Goal: Information Seeking & Learning: Learn about a topic

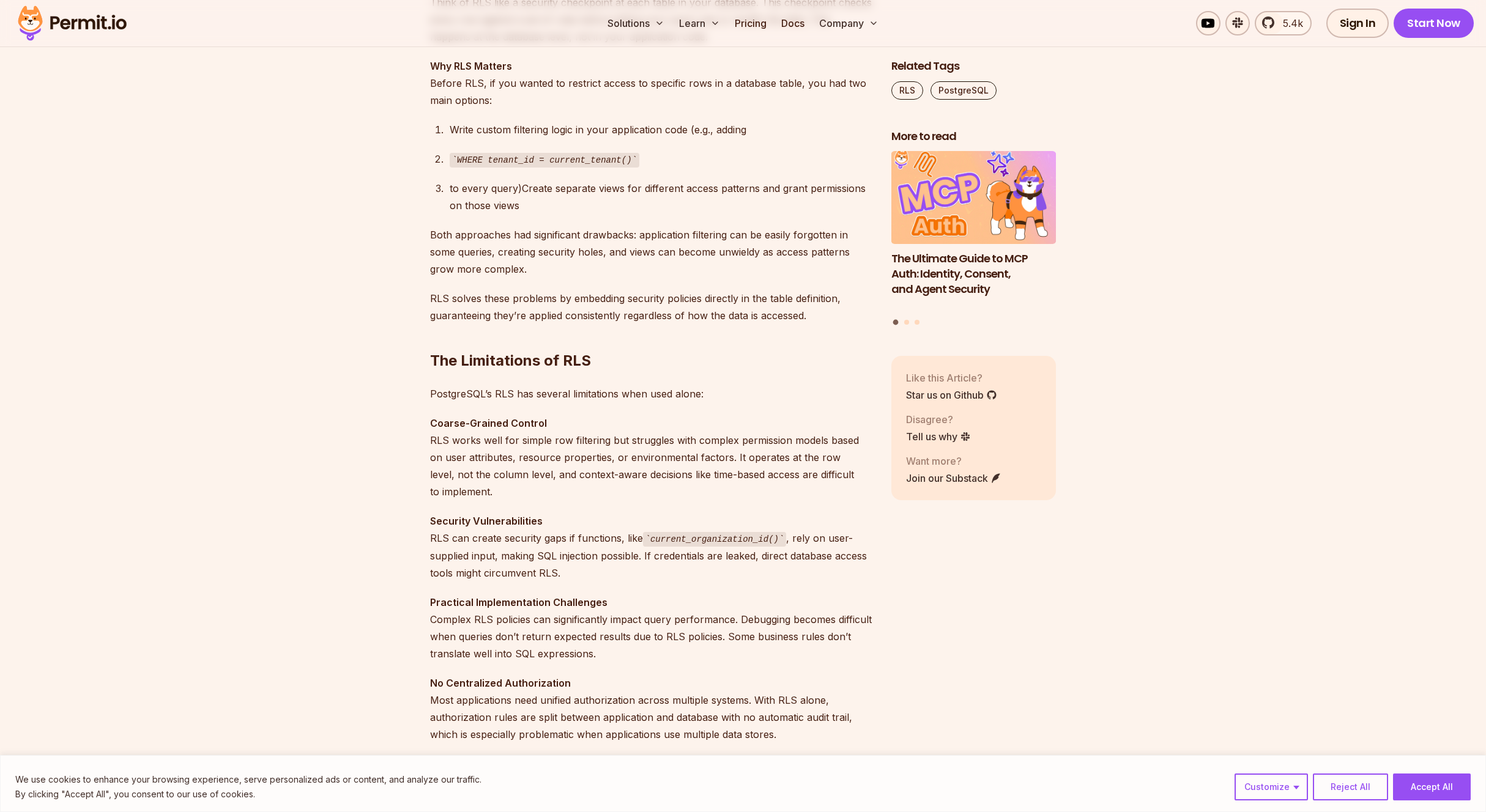
scroll to position [1101, 0]
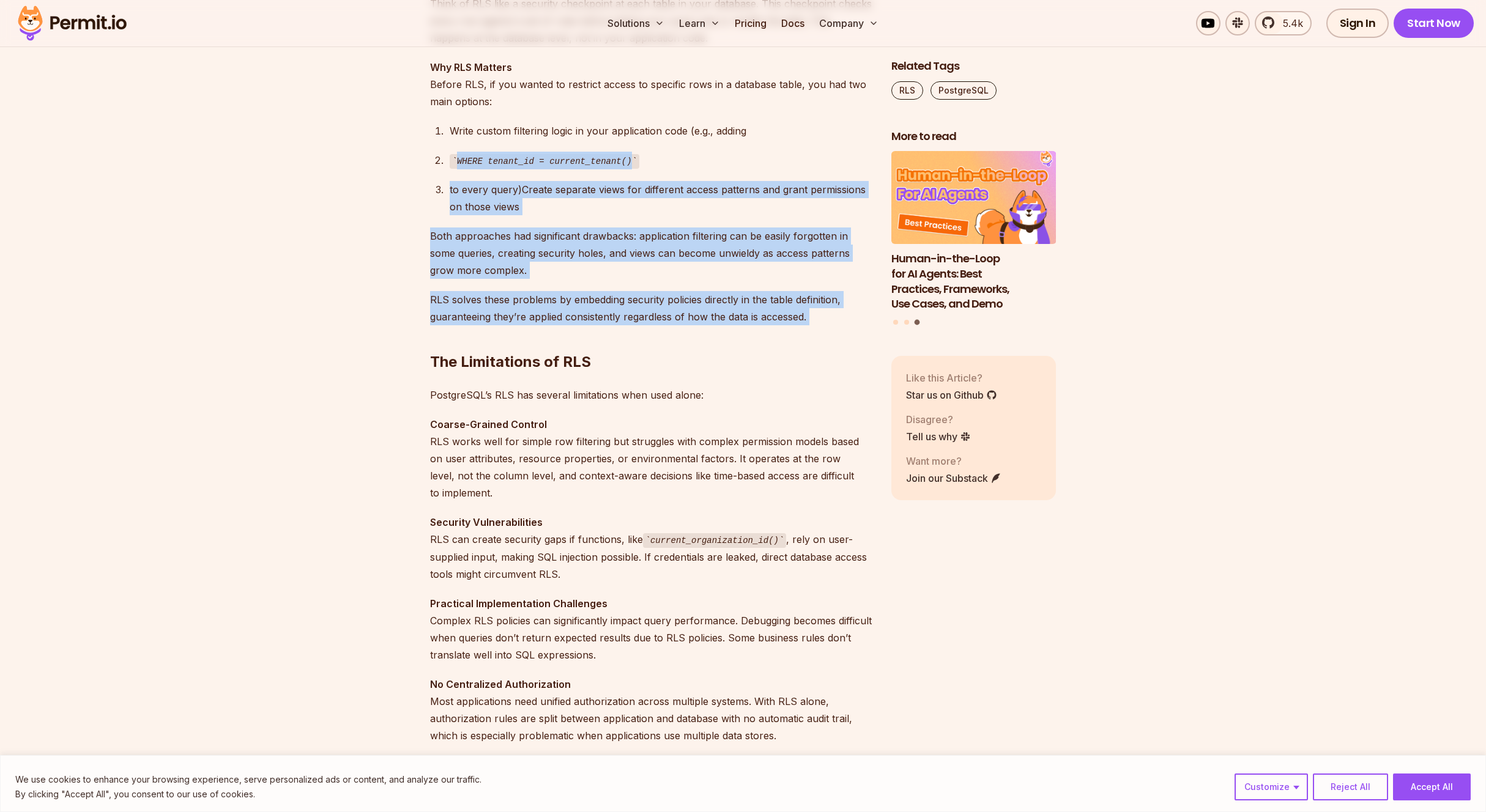
drag, startPoint x: 538, startPoint y: 303, endPoint x: 367, endPoint y: 136, distance: 239.0
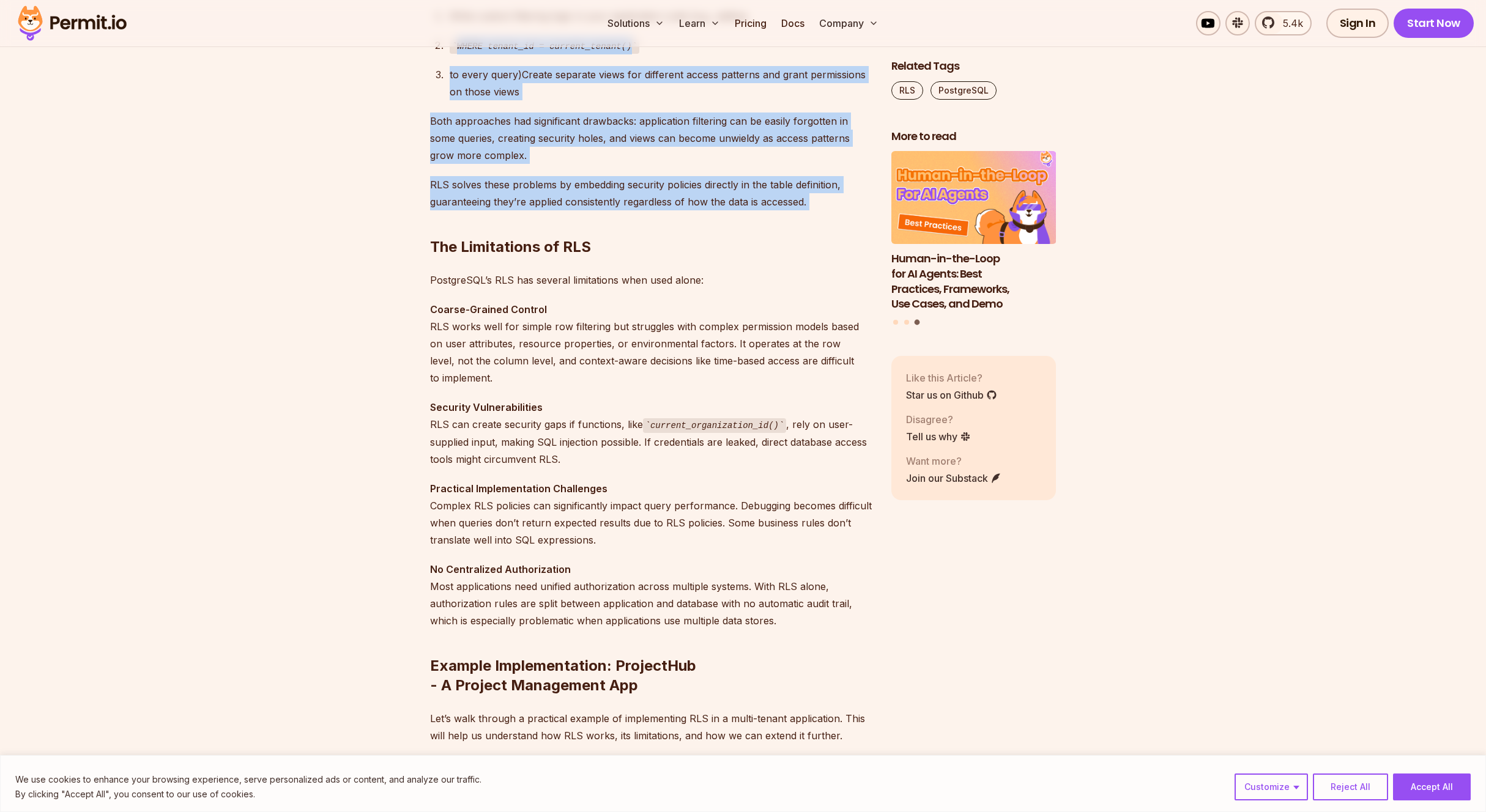
scroll to position [1239, 0]
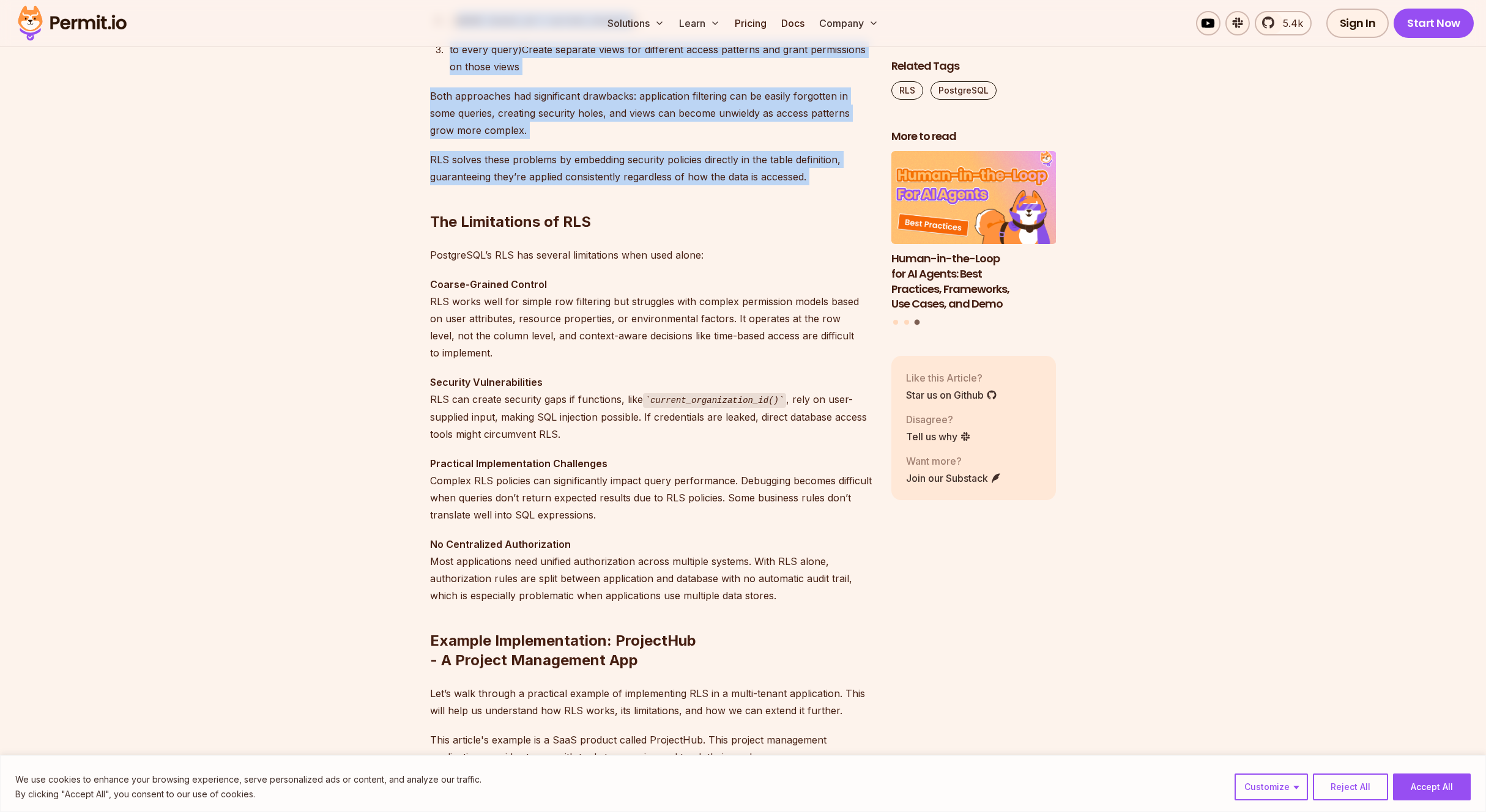
click at [564, 359] on p "Coarse-Grained Control RLS works well for simple row filtering but struggles wi…" at bounding box center [651, 319] width 442 height 86
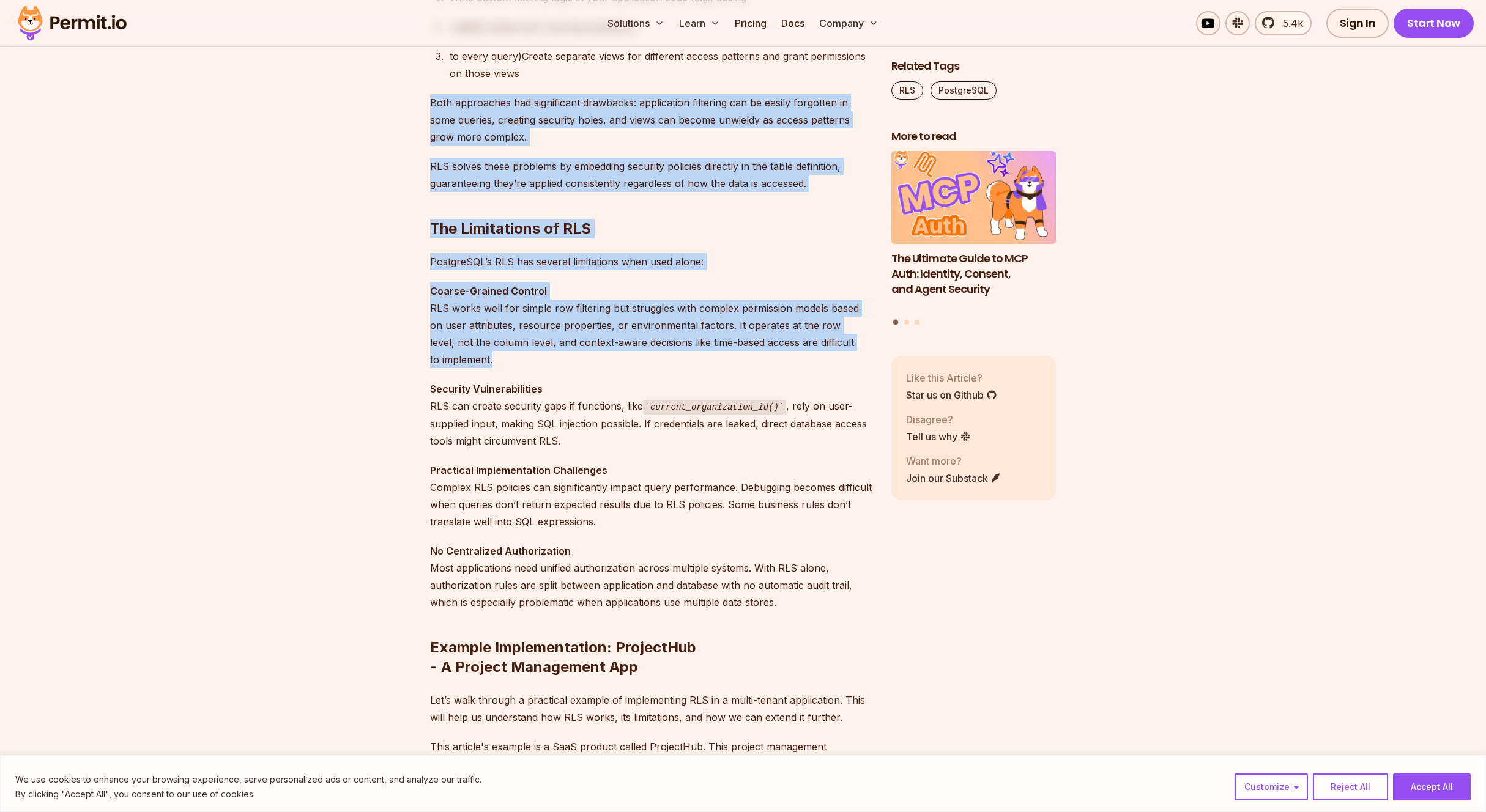
drag, startPoint x: 564, startPoint y: 359, endPoint x: 401, endPoint y: 88, distance: 316.2
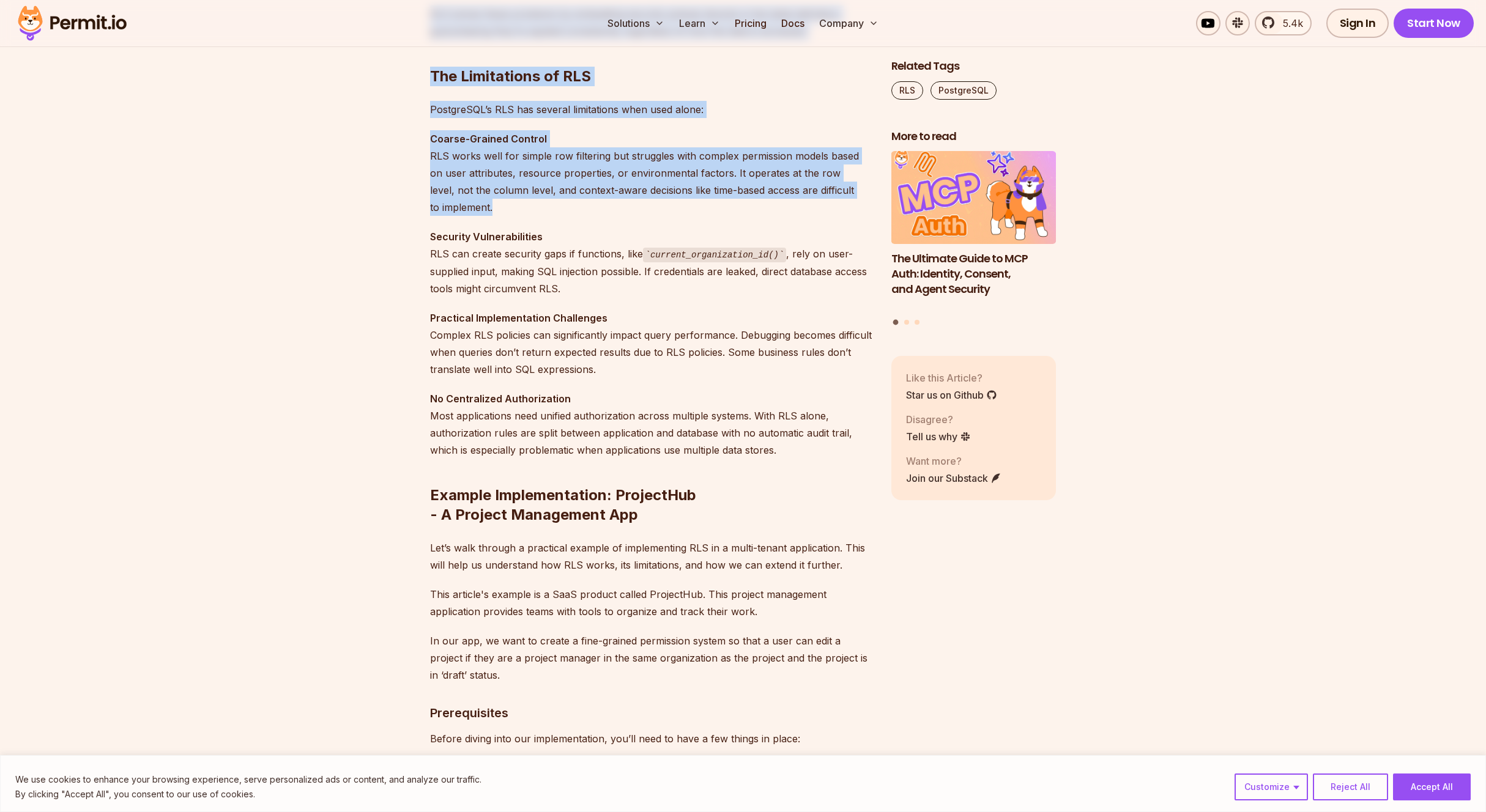
scroll to position [1385, 0]
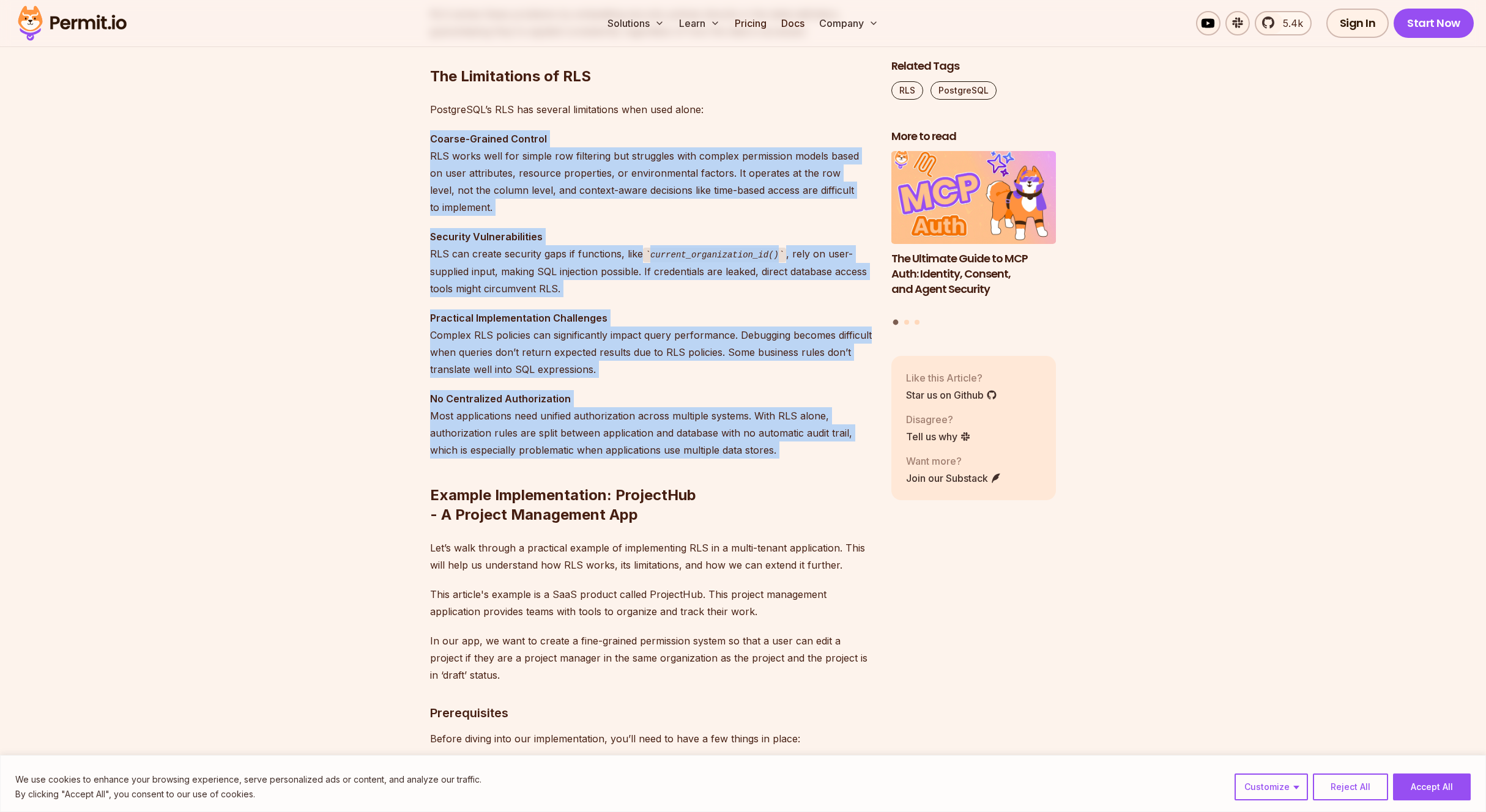
drag, startPoint x: 431, startPoint y: 165, endPoint x: 733, endPoint y: 441, distance: 409.1
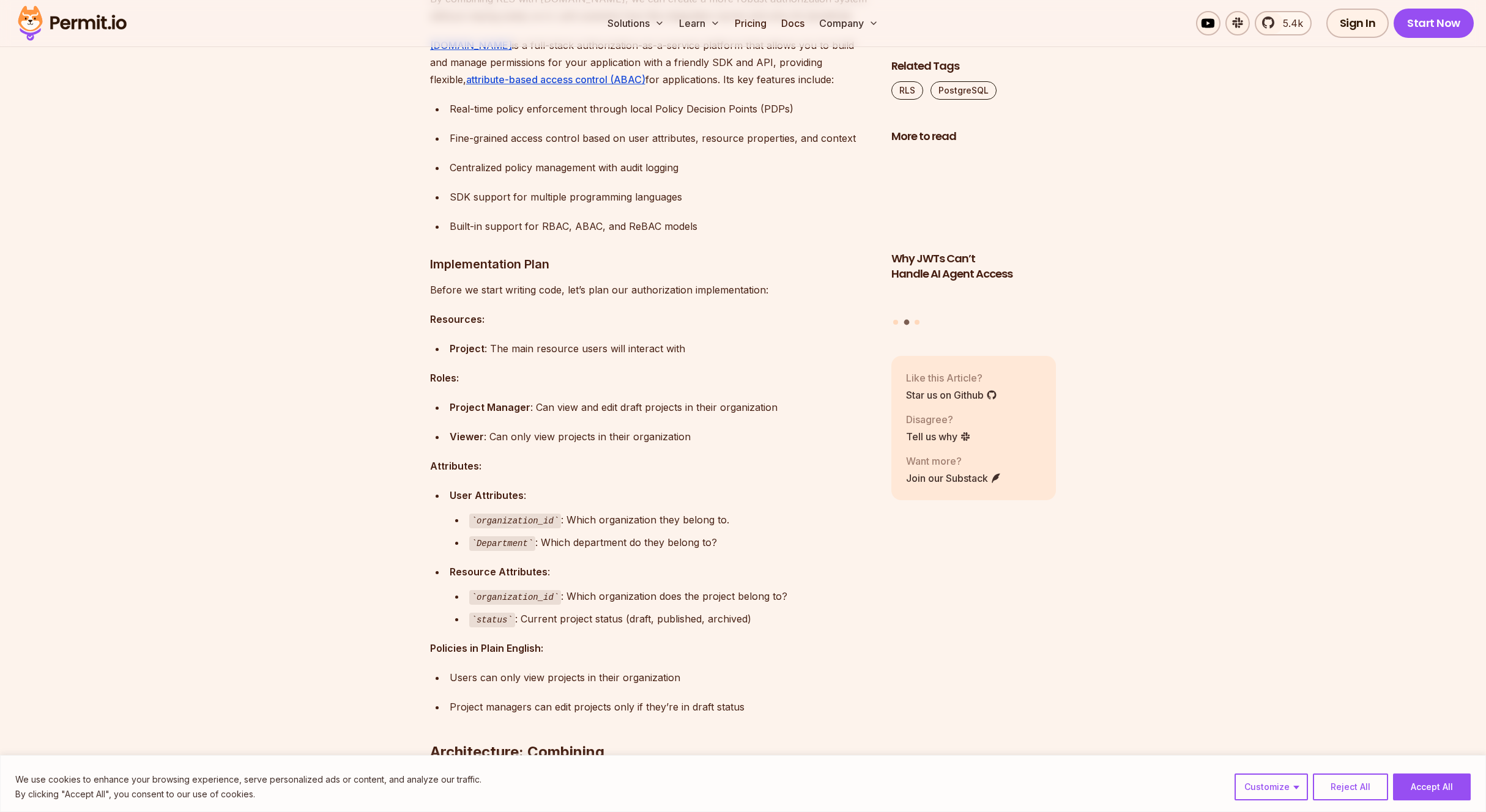
scroll to position [3862, 0]
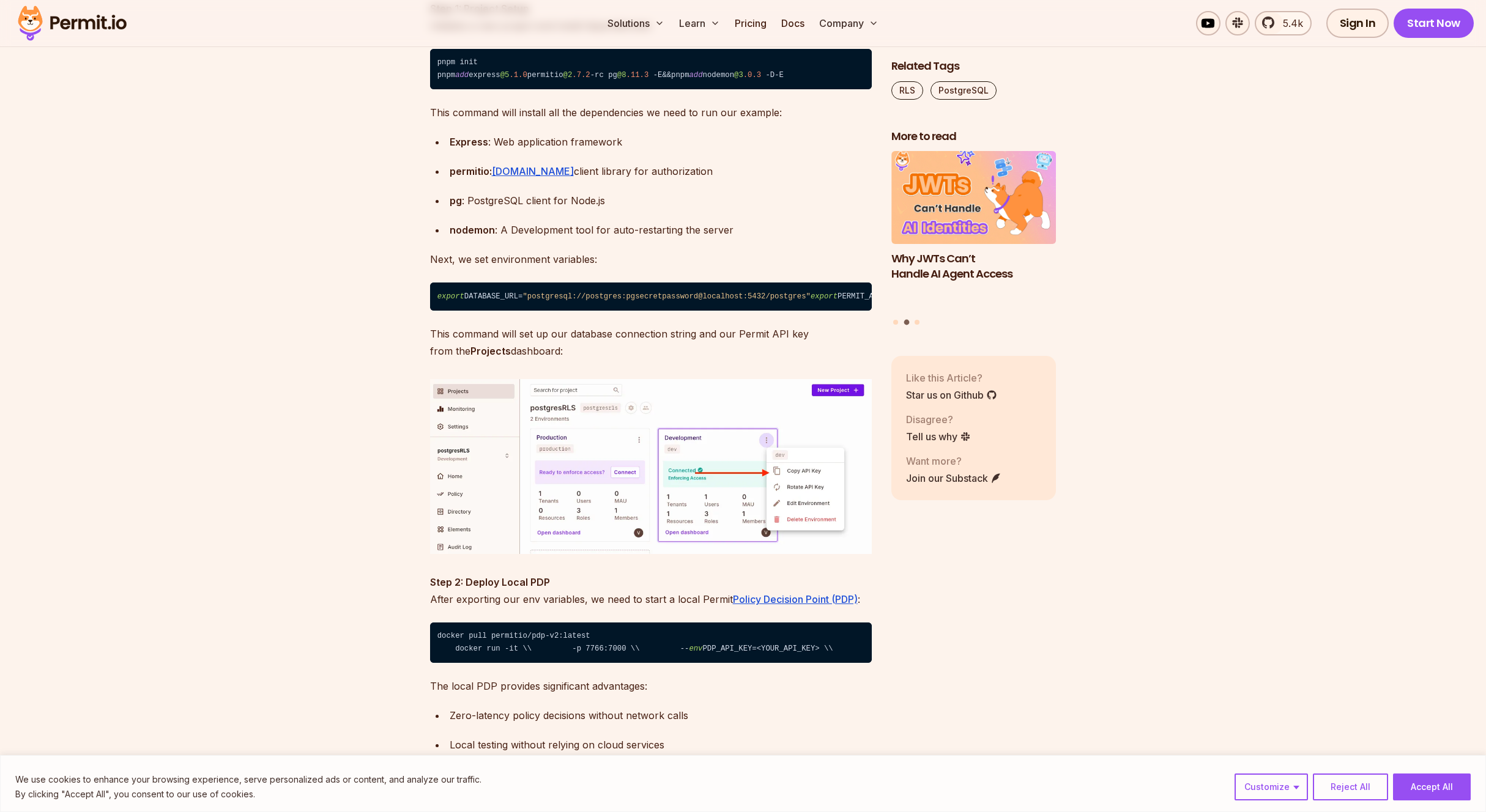
scroll to position [8063, 1]
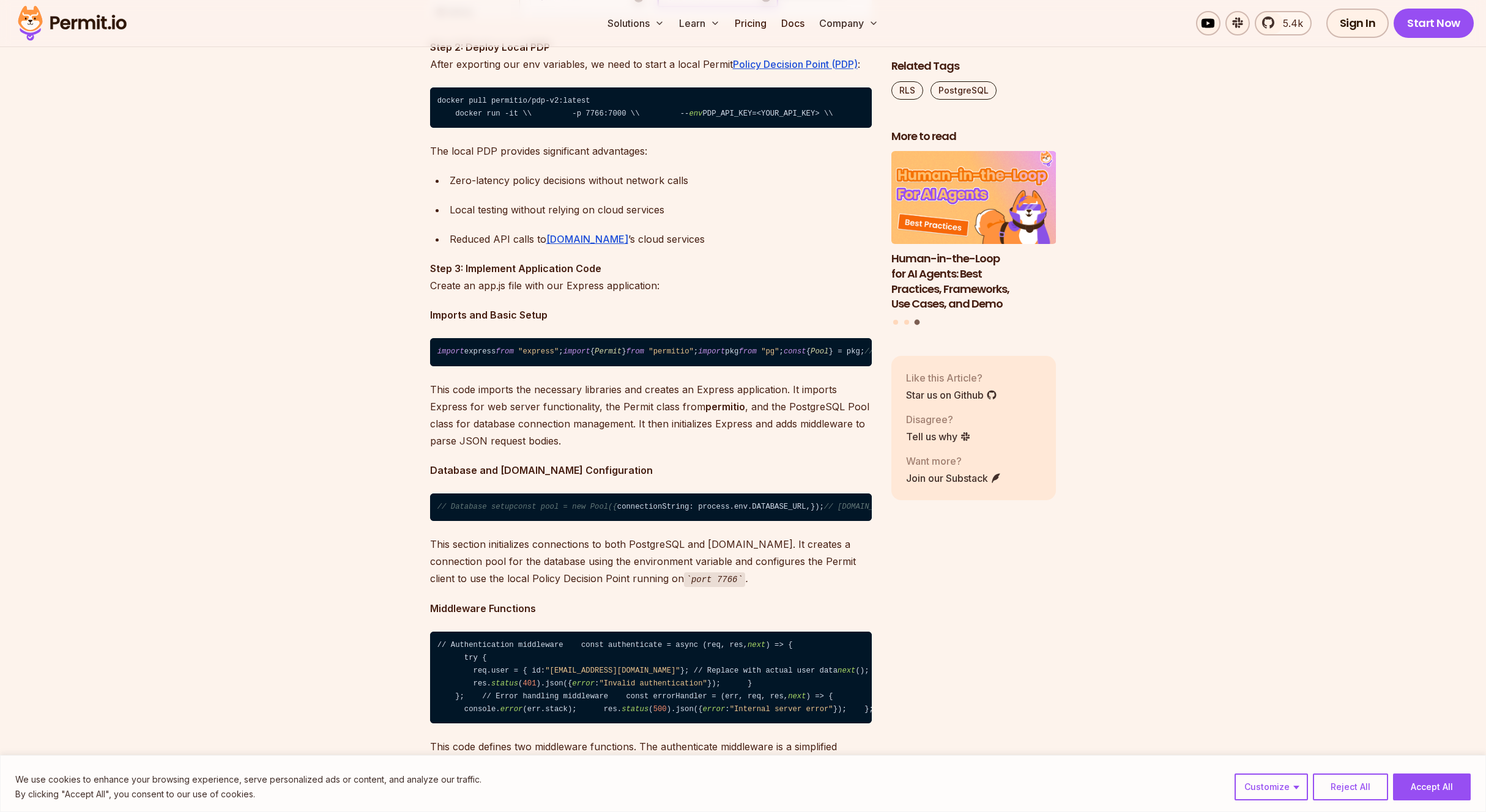
scroll to position [8794, 0]
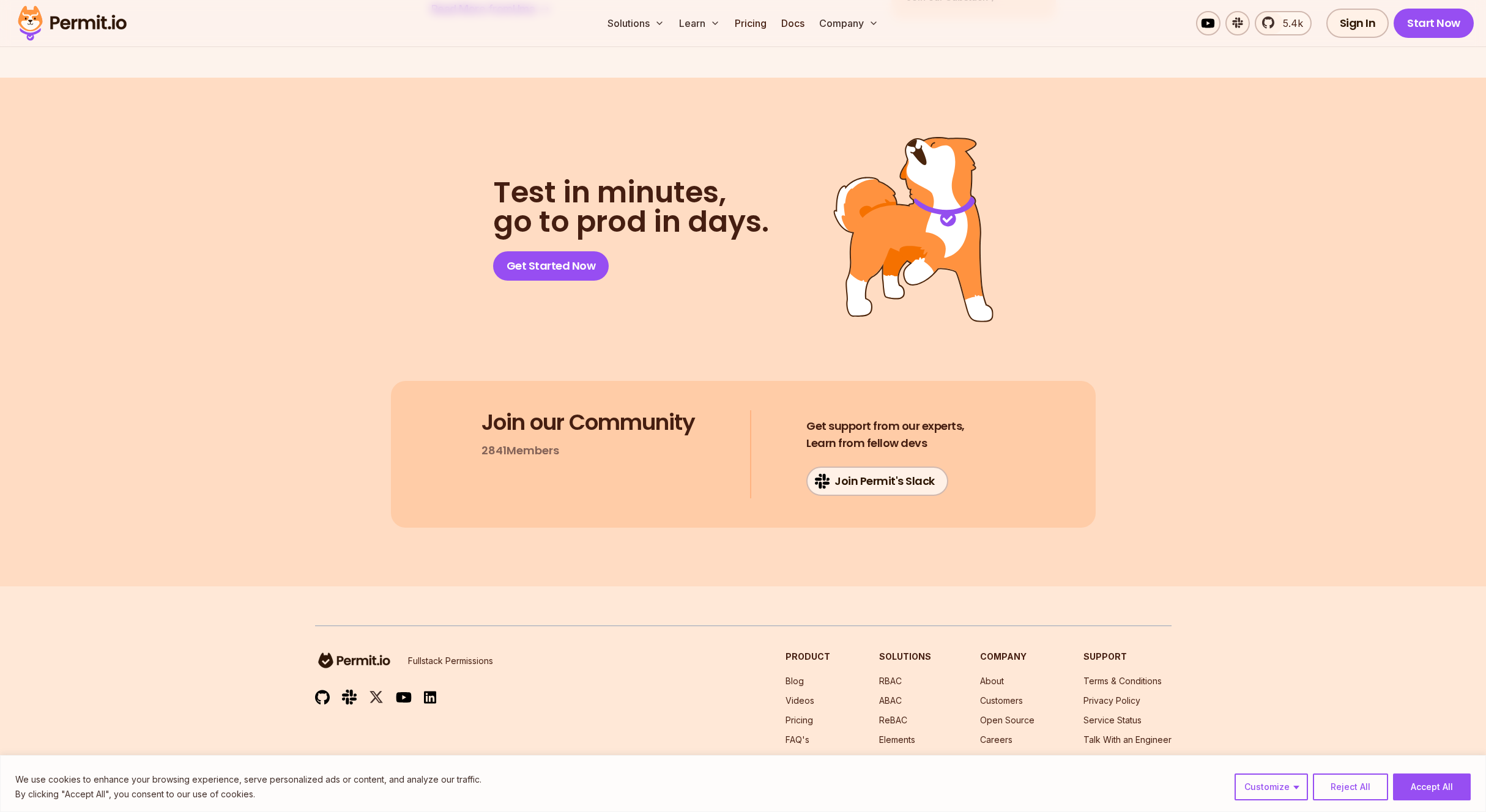
scroll to position [12726, 0]
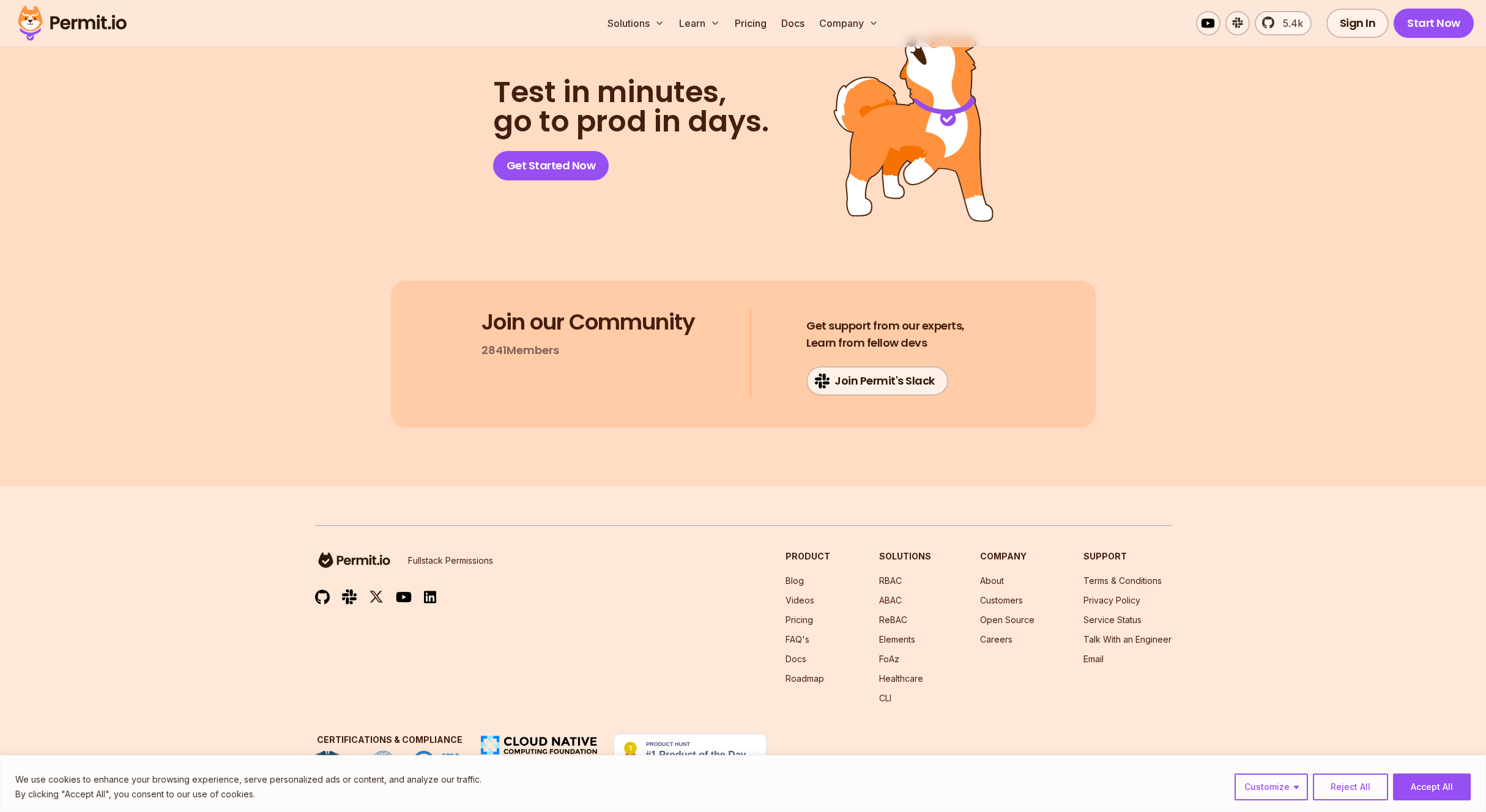
scroll to position [13457, 0]
